Goal: Task Accomplishment & Management: Manage account settings

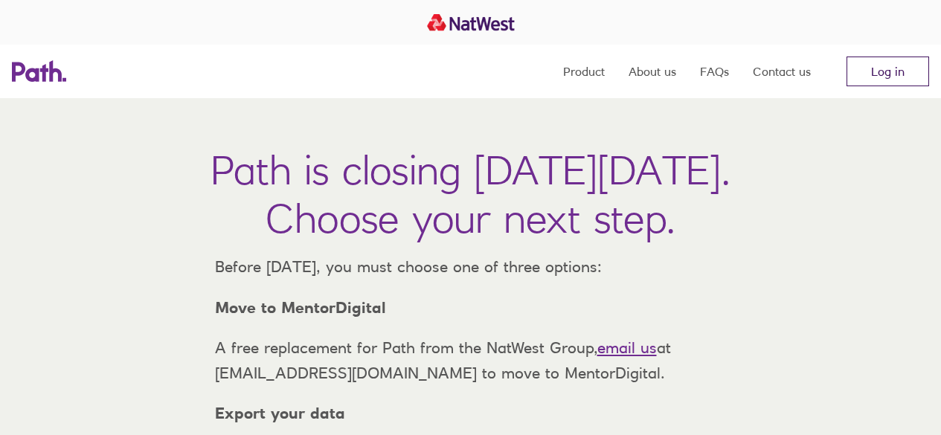
click at [900, 70] on link "Log in" at bounding box center [888, 72] width 83 height 30
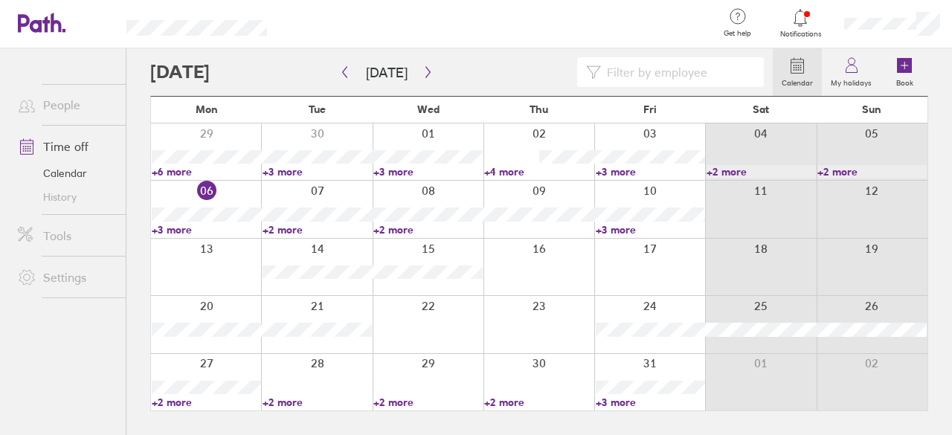
click at [184, 228] on link "+3 more" at bounding box center [206, 229] width 109 height 13
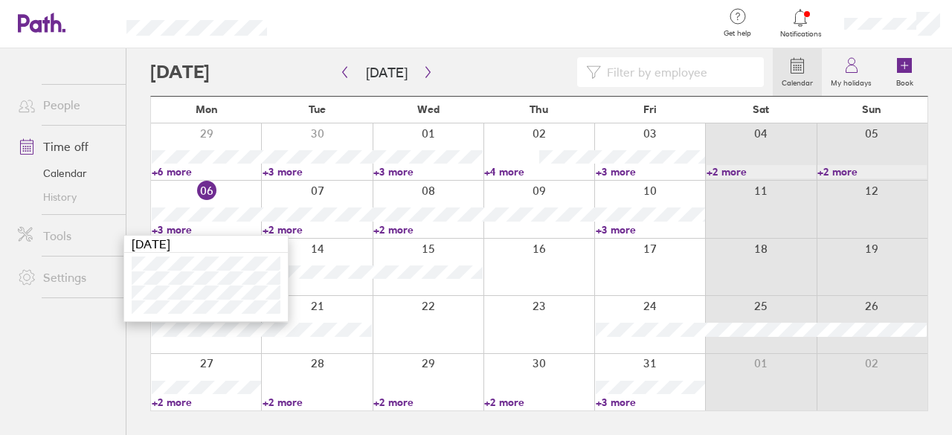
click at [280, 227] on link "+2 more" at bounding box center [317, 229] width 109 height 13
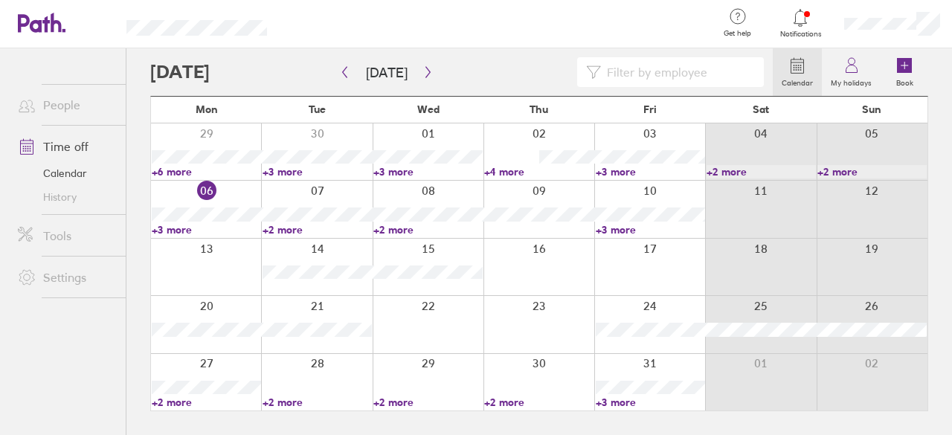
click at [285, 229] on link "+2 more" at bounding box center [317, 229] width 109 height 13
click at [407, 227] on link "+2 more" at bounding box center [427, 229] width 109 height 13
click at [405, 231] on link "+2 more" at bounding box center [427, 229] width 109 height 13
click at [634, 231] on link "+3 more" at bounding box center [650, 229] width 109 height 13
click at [630, 231] on link "+3 more" at bounding box center [650, 229] width 109 height 13
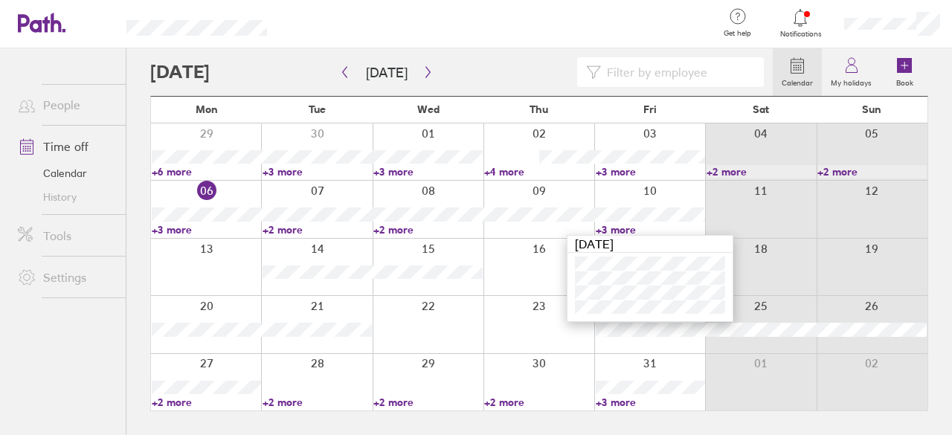
click at [347, 250] on div at bounding box center [316, 267] width 111 height 57
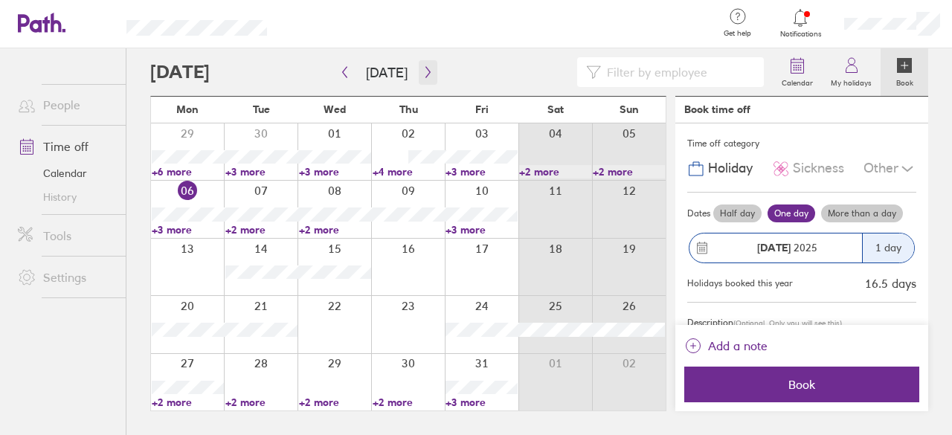
click at [423, 73] on icon "button" at bounding box center [428, 72] width 11 height 12
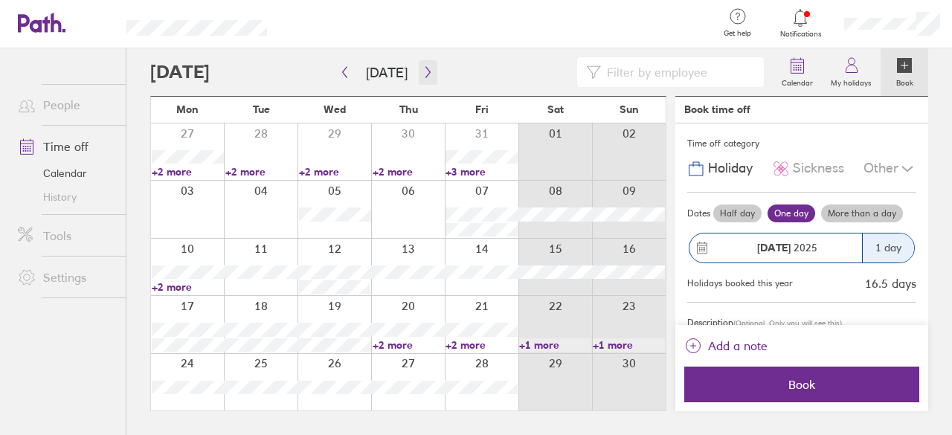
click at [423, 73] on icon "button" at bounding box center [428, 72] width 11 height 12
